Goal: Complete application form

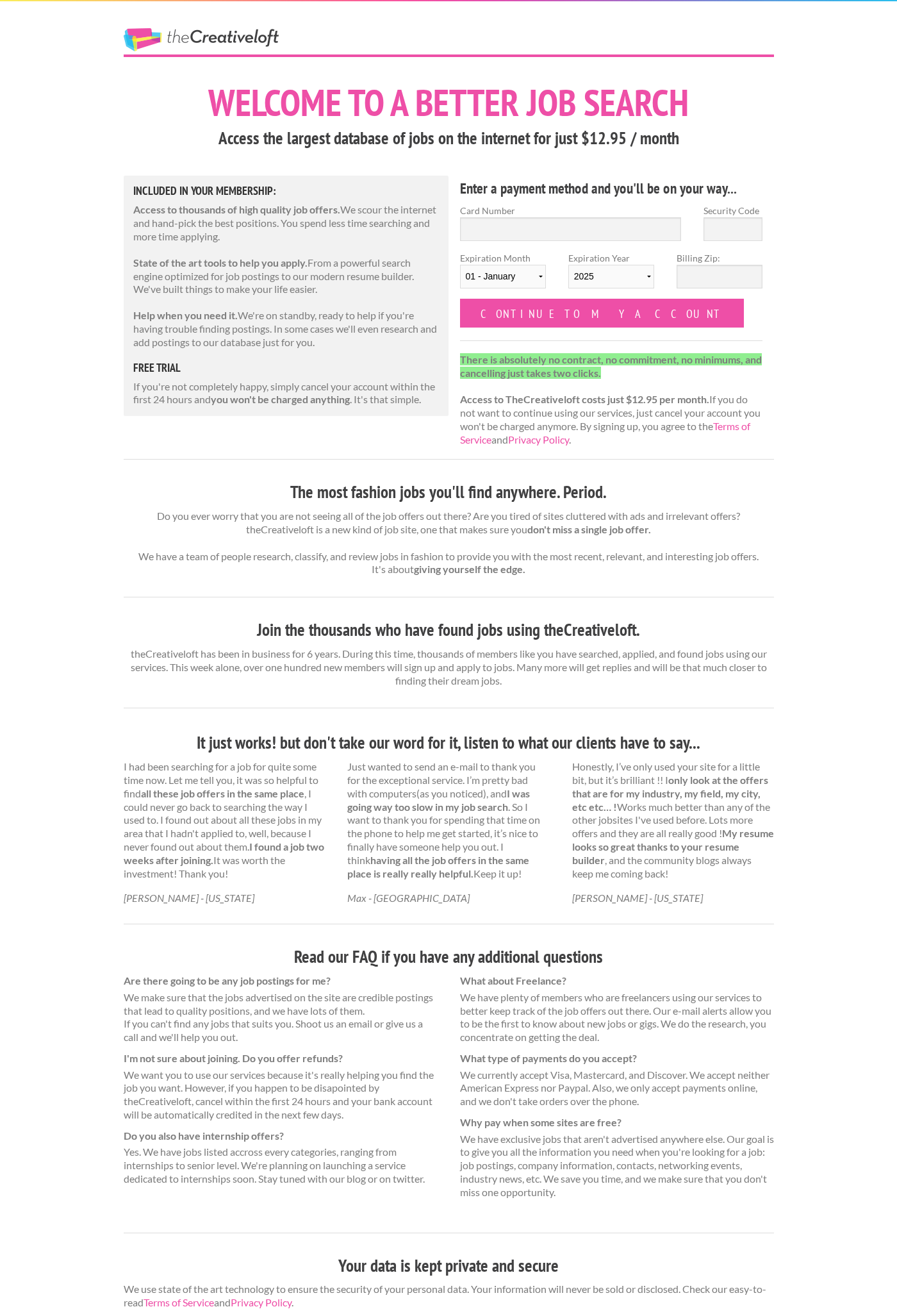
click at [854, 826] on div "The Creative Loft Welcome to a better job search Access the largest database of…" at bounding box center [448, 661] width 897 height 1322
click at [850, 854] on div "The Creative Loft Welcome to a better job search Access the largest database of…" at bounding box center [448, 661] width 897 height 1322
click at [255, 45] on link "The Creative Loft" at bounding box center [201, 39] width 155 height 23
